Goal: Find specific page/section: Find specific page/section

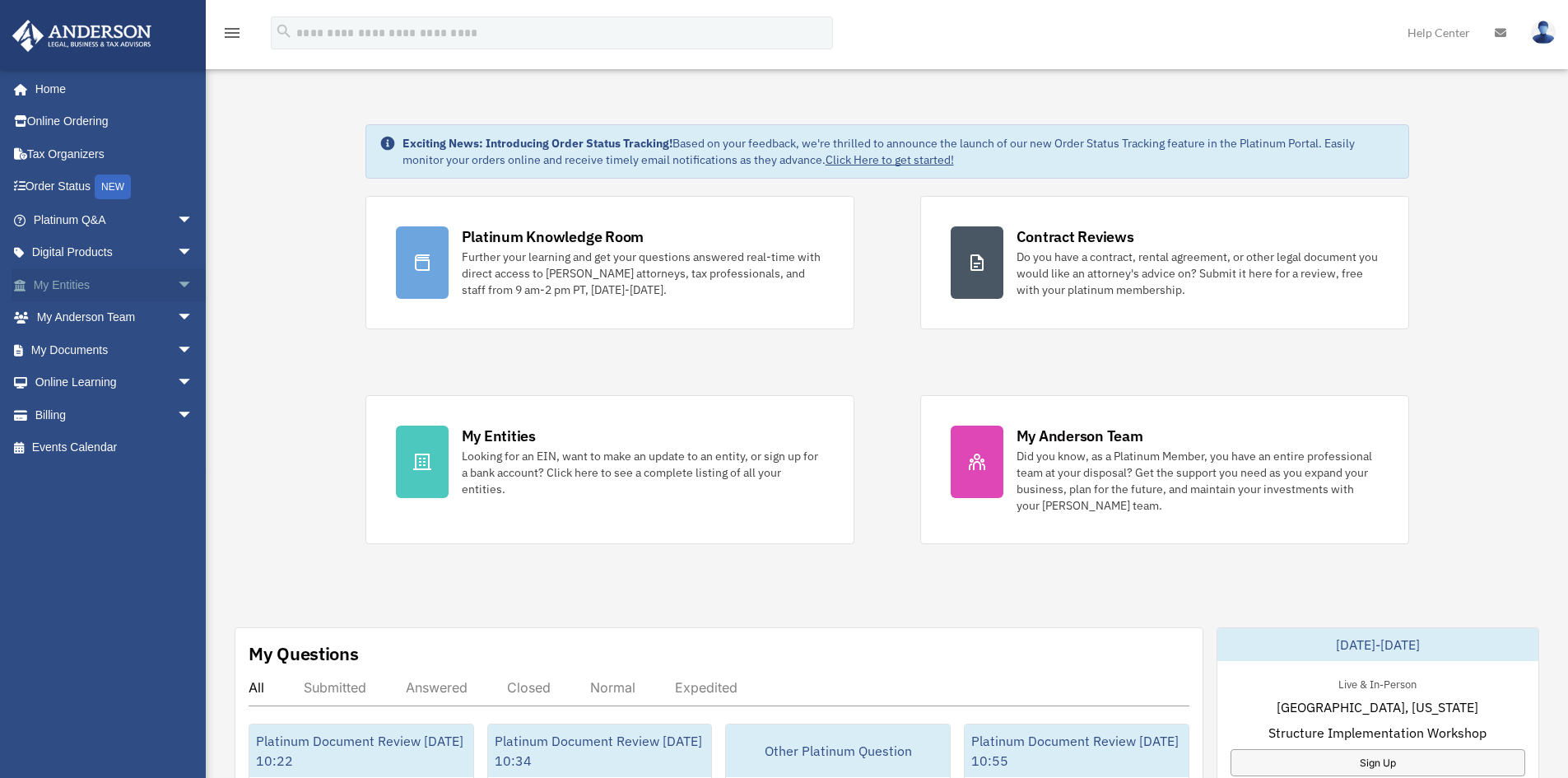
click at [142, 284] on link "My Entities arrow_drop_down" at bounding box center [115, 284] width 207 height 33
click at [180, 282] on span "arrow_drop_down" at bounding box center [194, 284] width 33 height 34
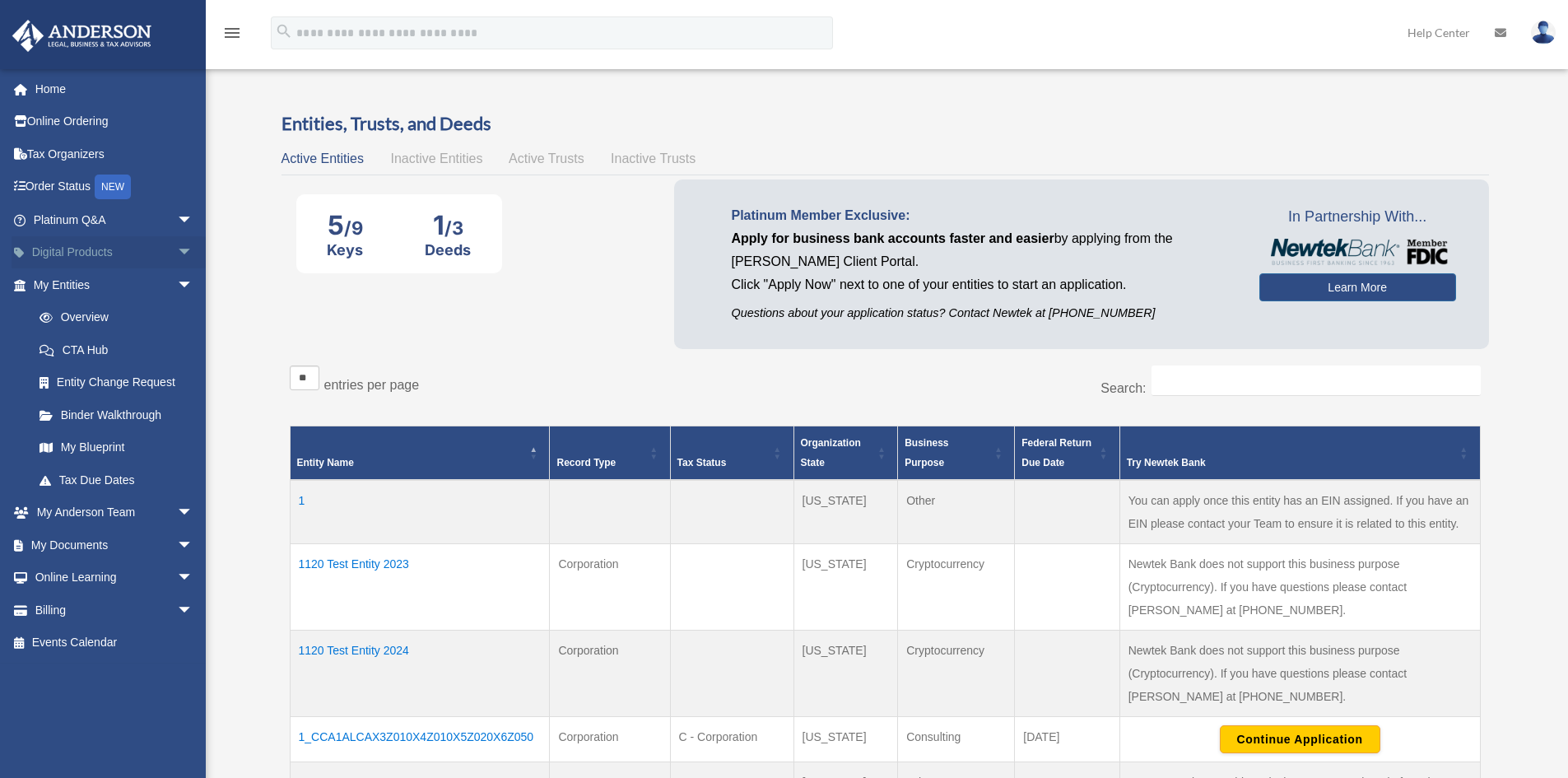
click at [177, 255] on span "arrow_drop_down" at bounding box center [194, 252] width 33 height 34
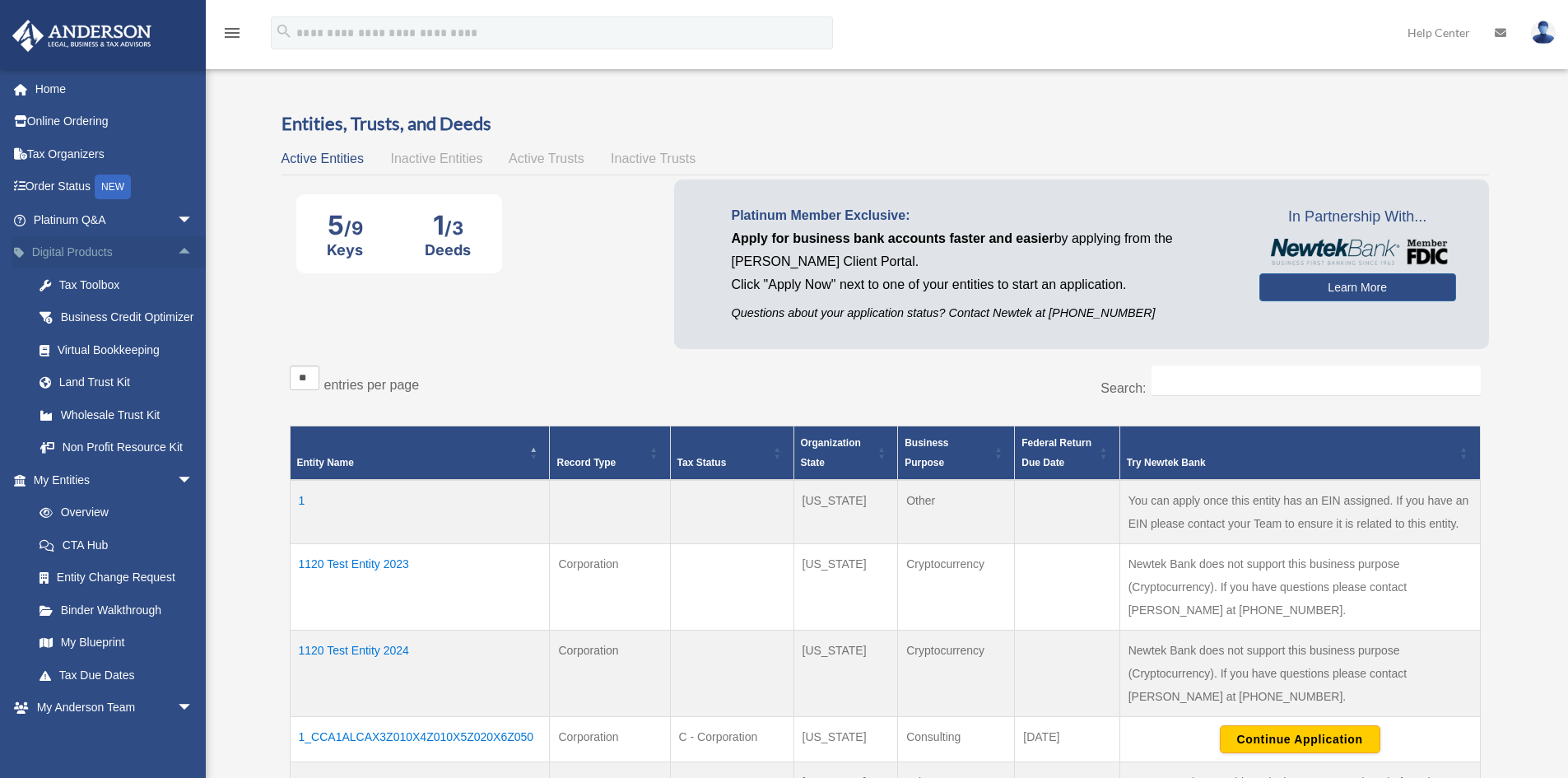
click at [177, 255] on span "arrow_drop_up" at bounding box center [194, 252] width 33 height 34
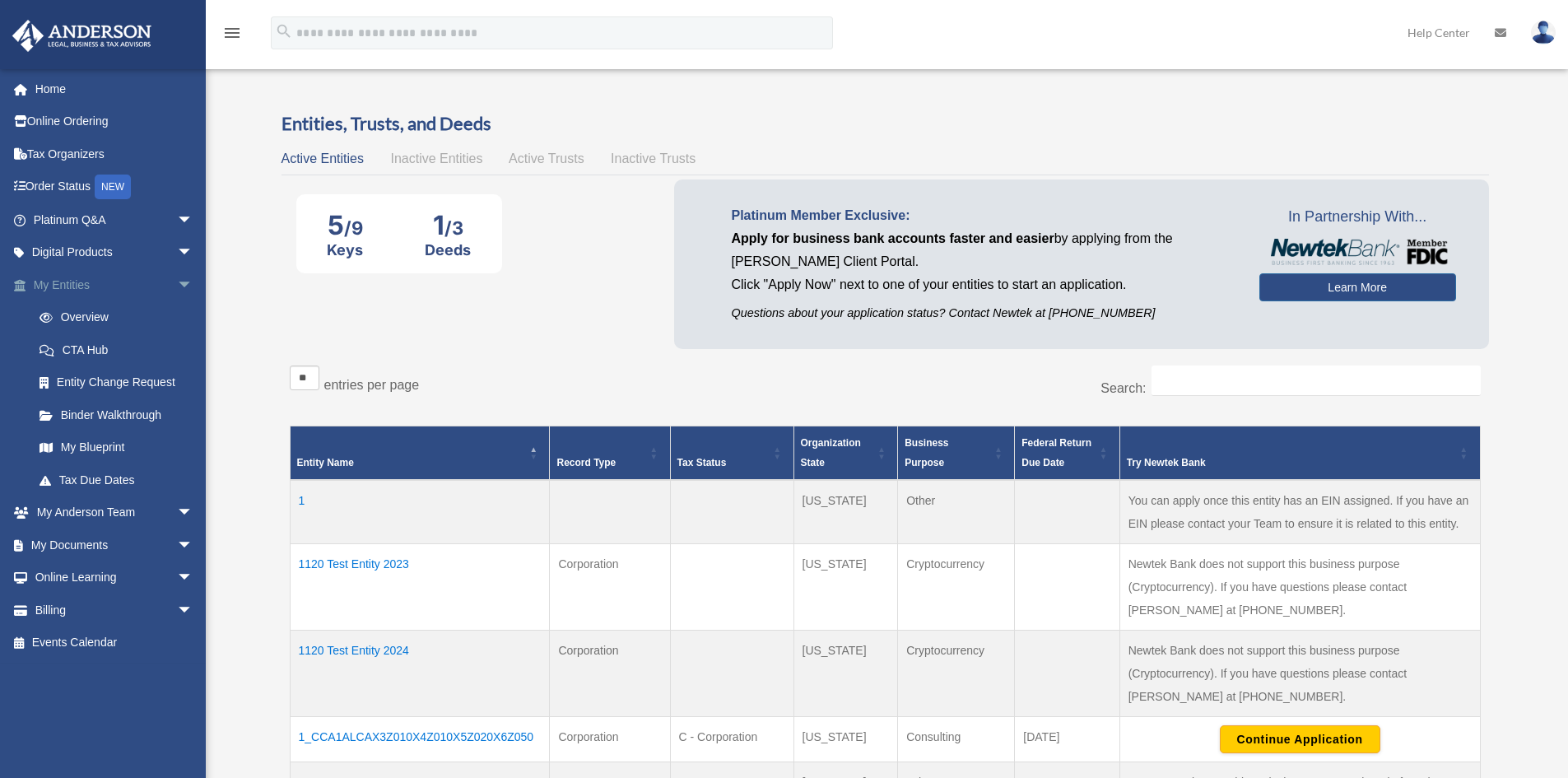
click at [177, 282] on span "arrow_drop_down" at bounding box center [194, 284] width 33 height 34
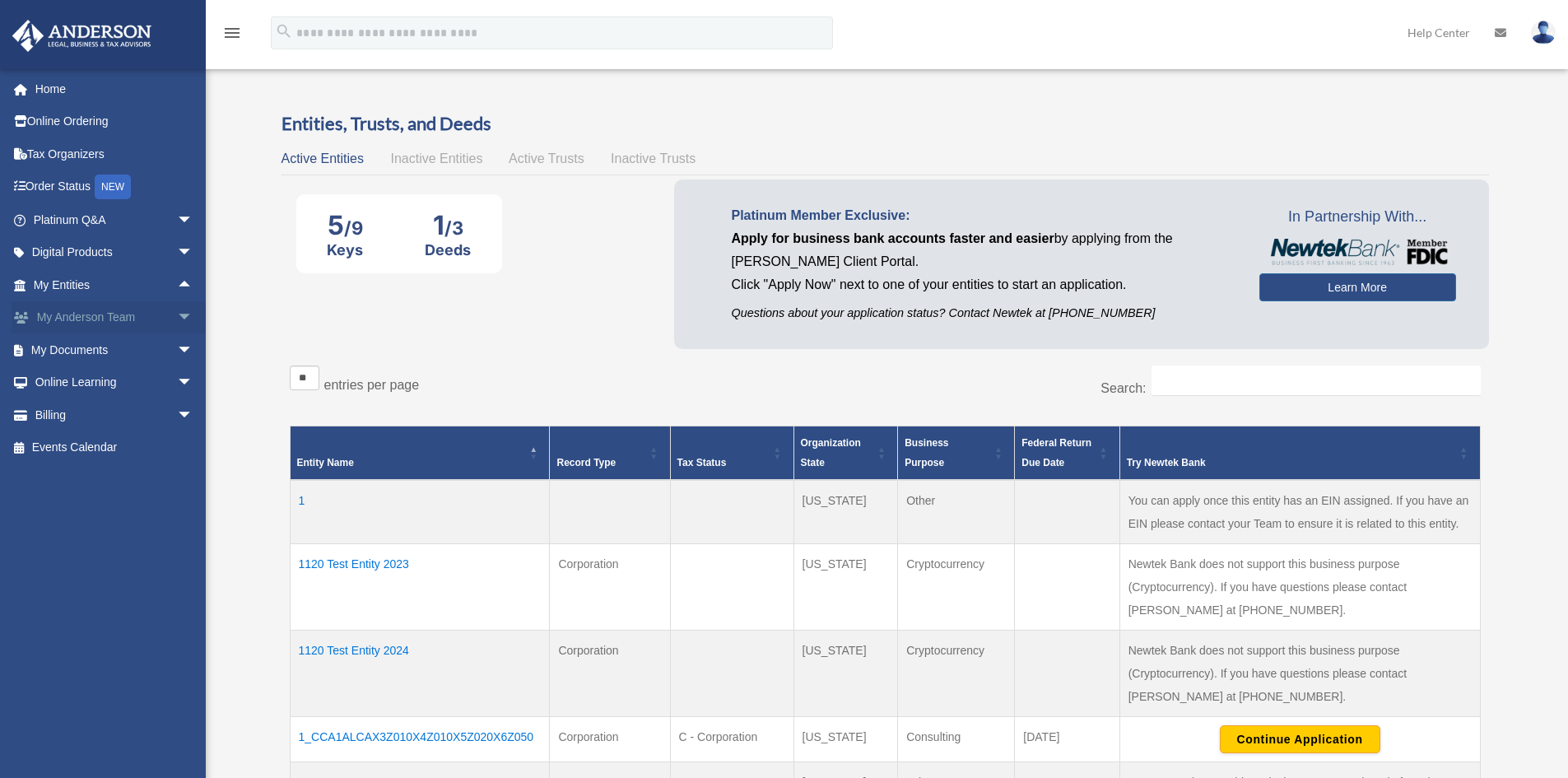
click at [177, 322] on span "arrow_drop_down" at bounding box center [194, 317] width 33 height 34
click at [177, 319] on span "arrow_drop_up" at bounding box center [194, 317] width 33 height 34
click at [177, 352] on span "arrow_drop_down" at bounding box center [194, 350] width 33 height 34
click at [128, 447] on link "Forms Library" at bounding box center [120, 448] width 195 height 33
click at [92, 445] on link "Forms Library" at bounding box center [120, 448] width 195 height 33
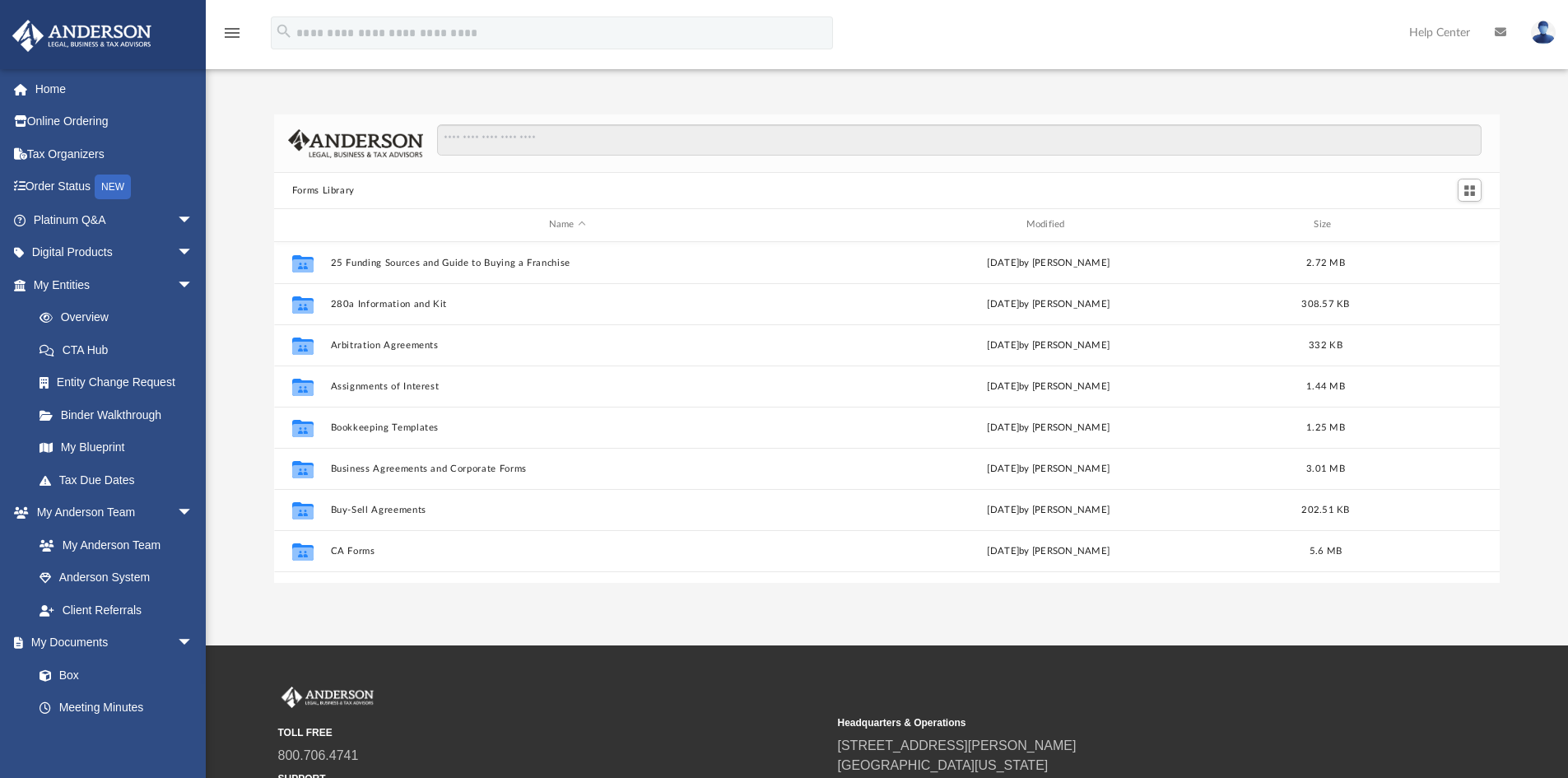
scroll to position [362, 1213]
click at [179, 283] on span "arrow_drop_down" at bounding box center [194, 284] width 33 height 34
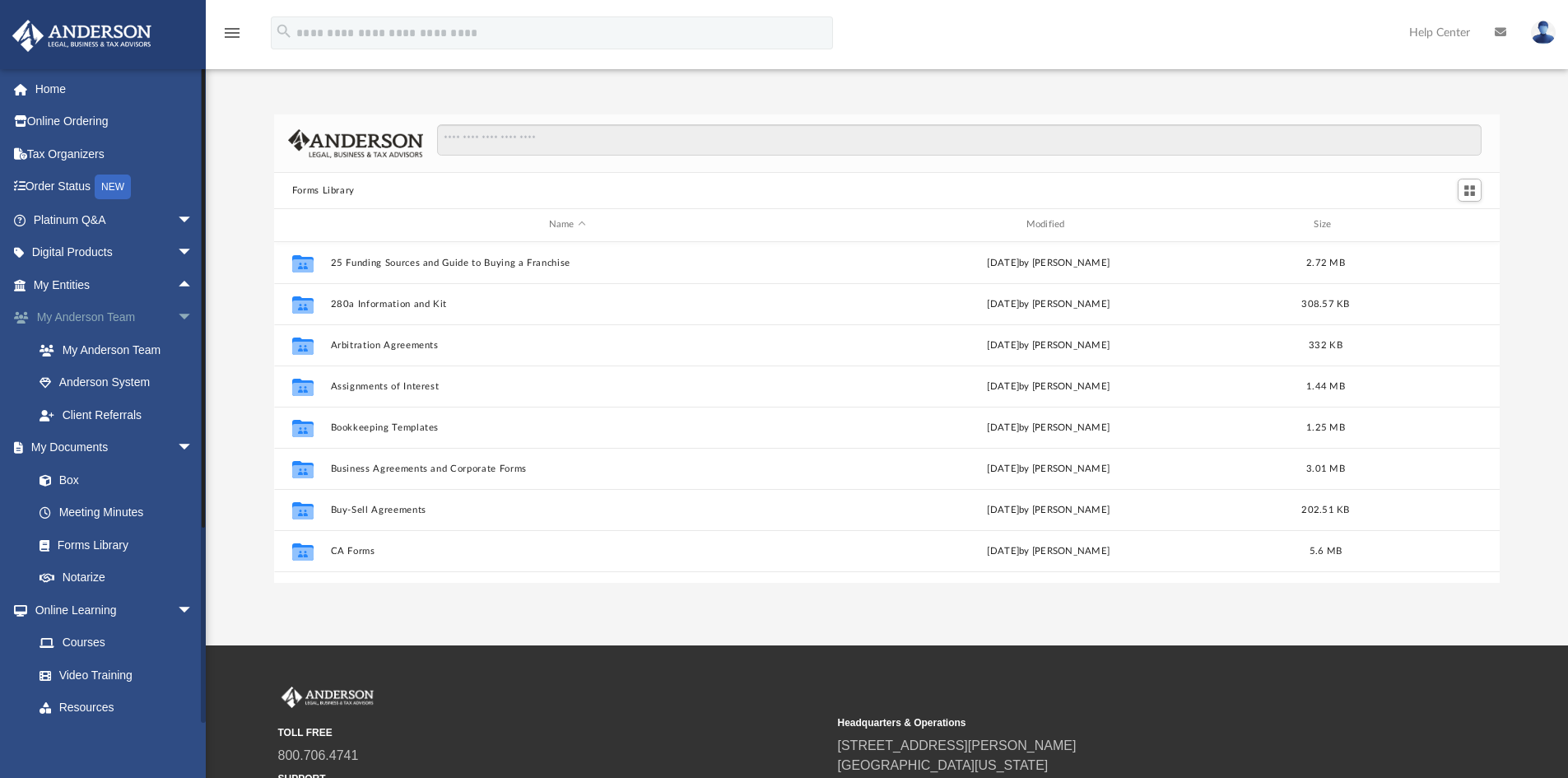
click at [177, 317] on span "arrow_drop_down" at bounding box center [194, 317] width 33 height 34
click at [177, 634] on span "arrow_drop_down" at bounding box center [194, 643] width 33 height 34
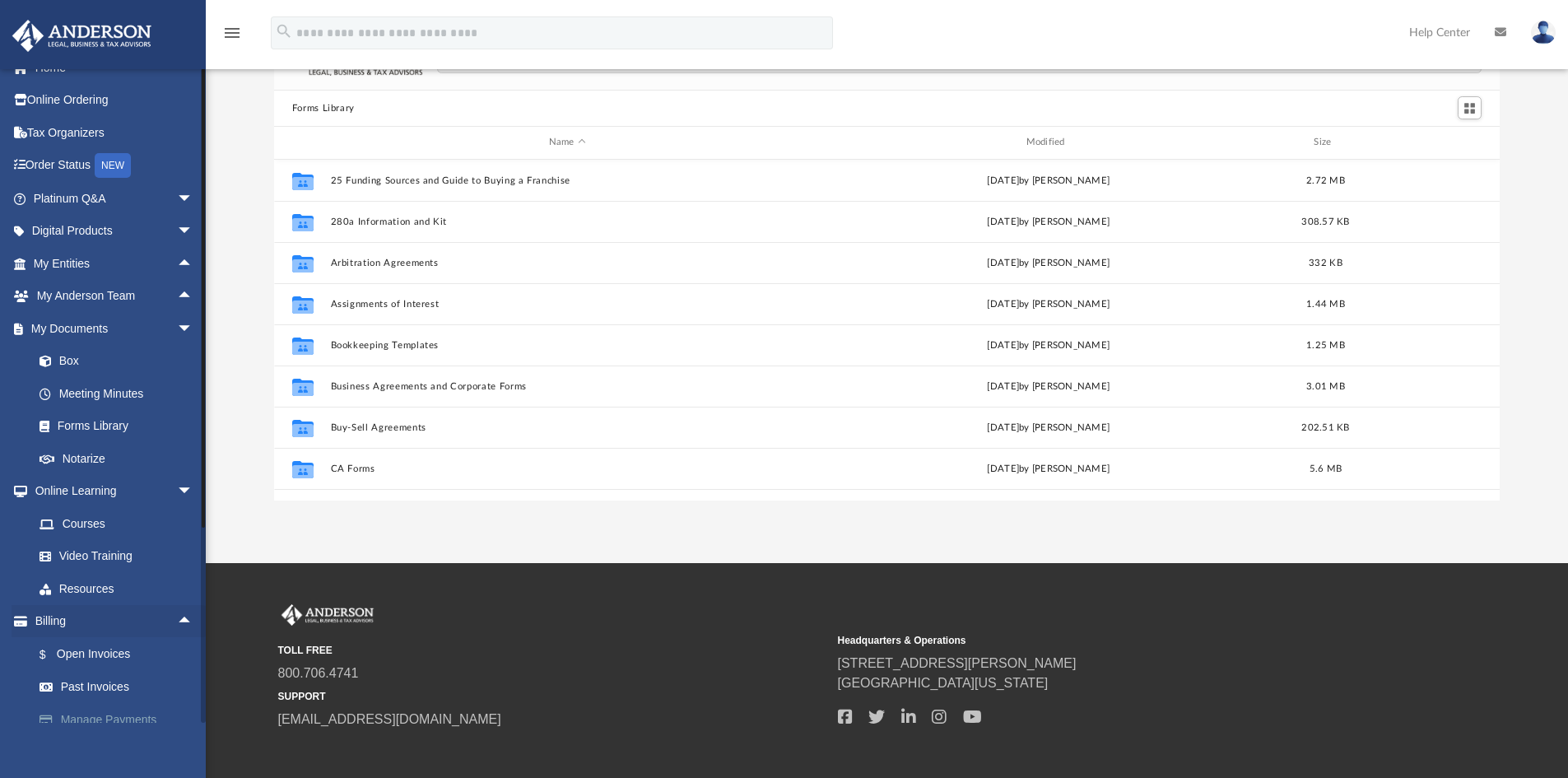
scroll to position [0, 0]
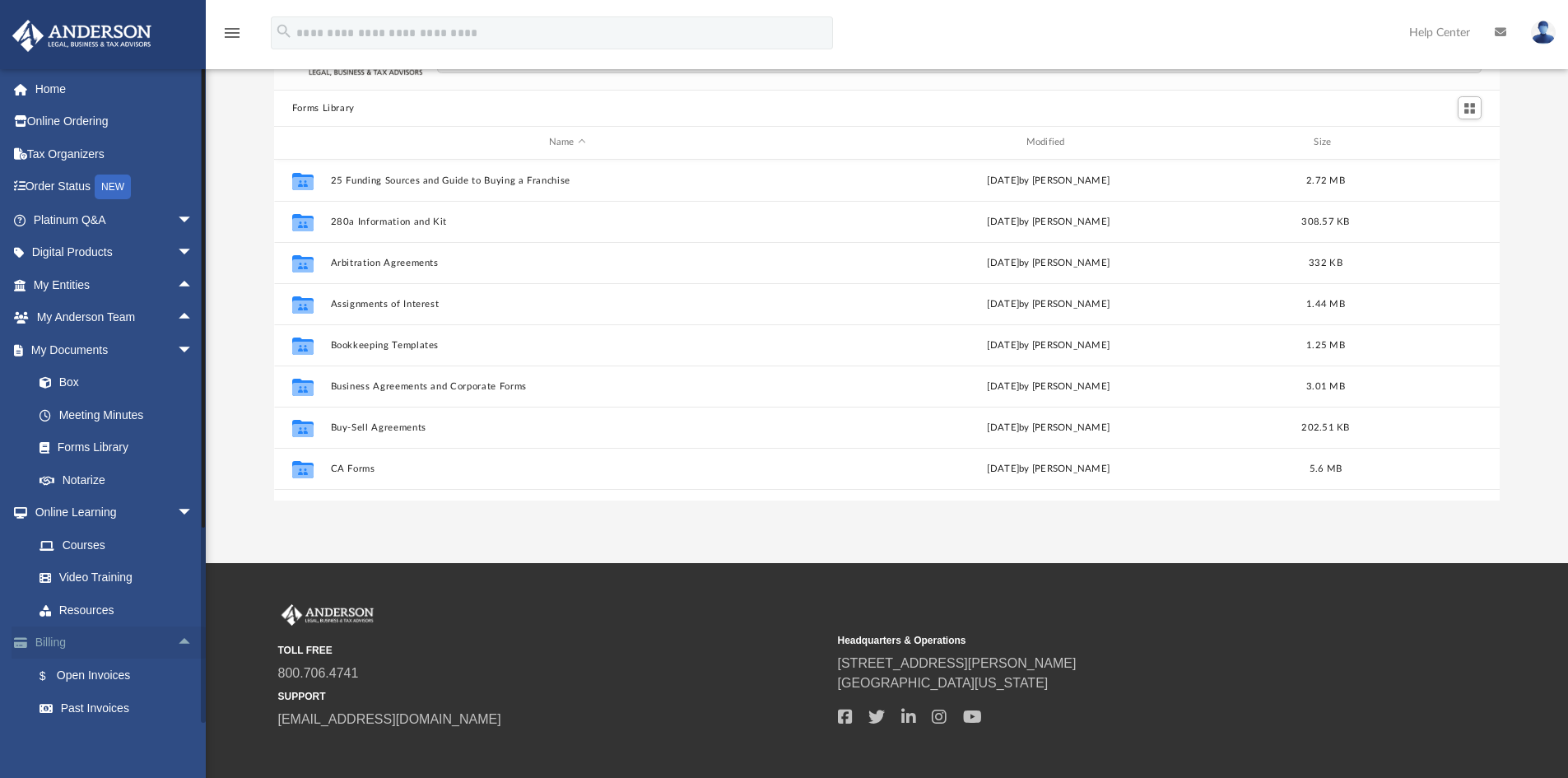
click at [179, 642] on span "arrow_drop_up" at bounding box center [194, 643] width 33 height 34
